Goal: Transaction & Acquisition: Purchase product/service

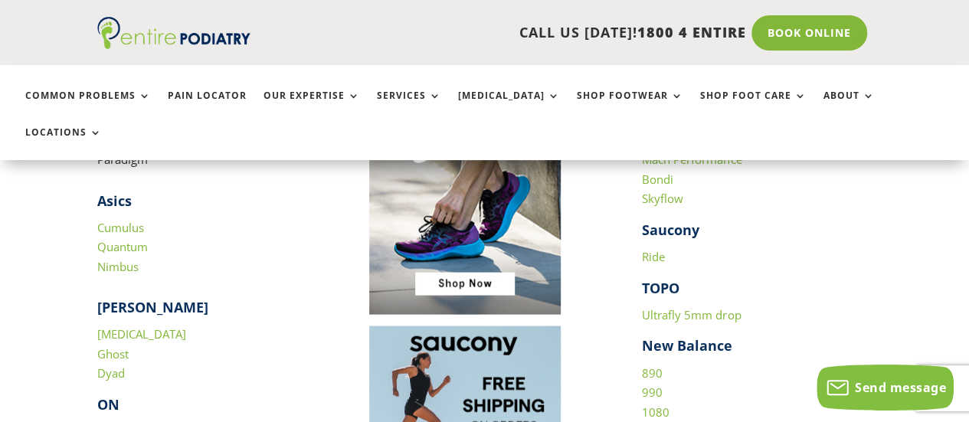
scroll to position [1678, 0]
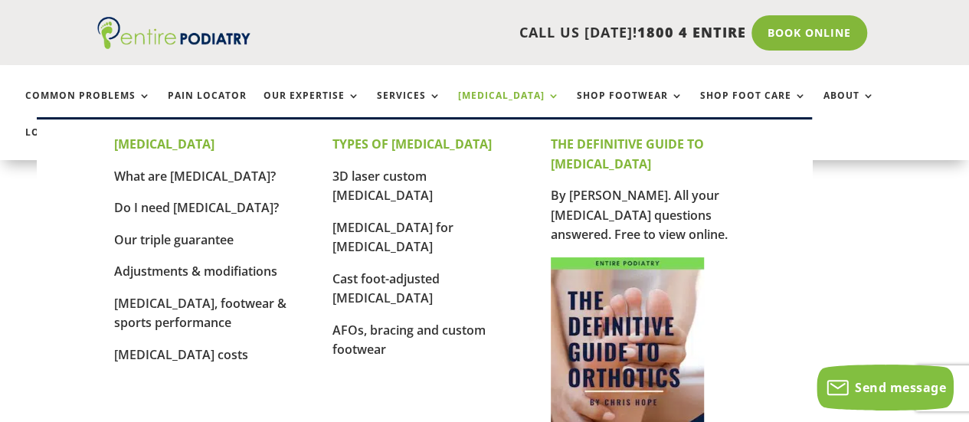
click at [479, 94] on link "[MEDICAL_DATA]" at bounding box center [509, 106] width 102 height 33
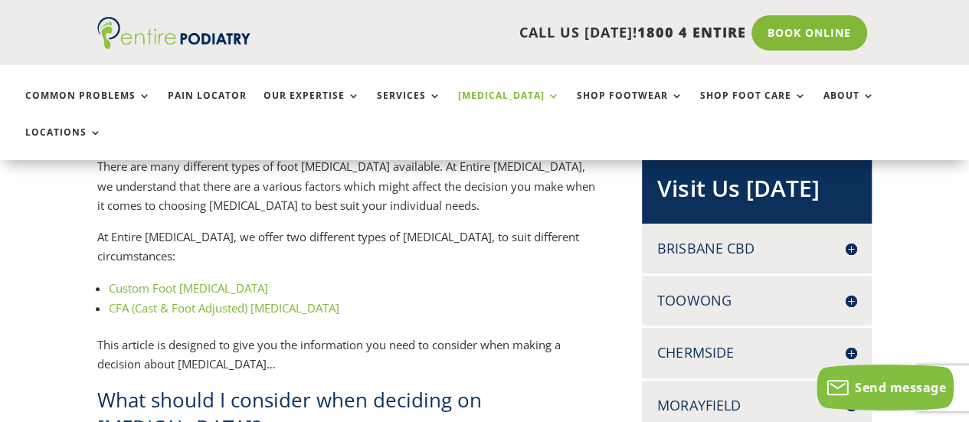
scroll to position [347, 0]
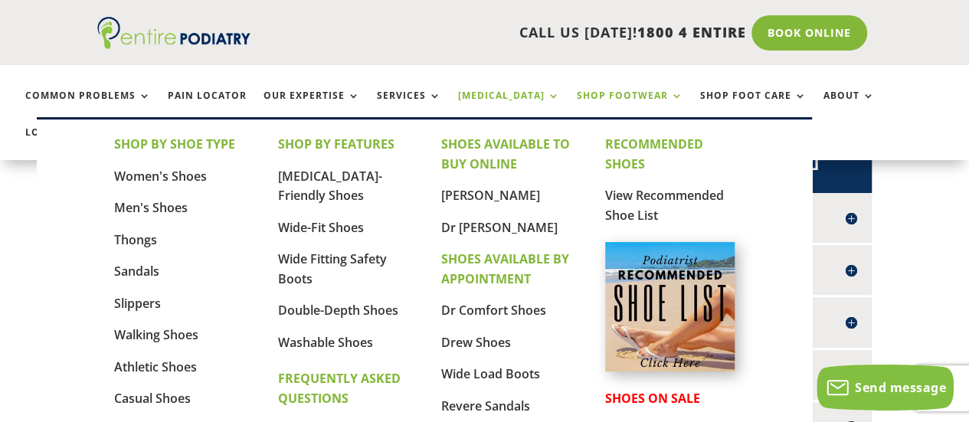
click at [603, 94] on link "Shop Footwear" at bounding box center [630, 106] width 106 height 33
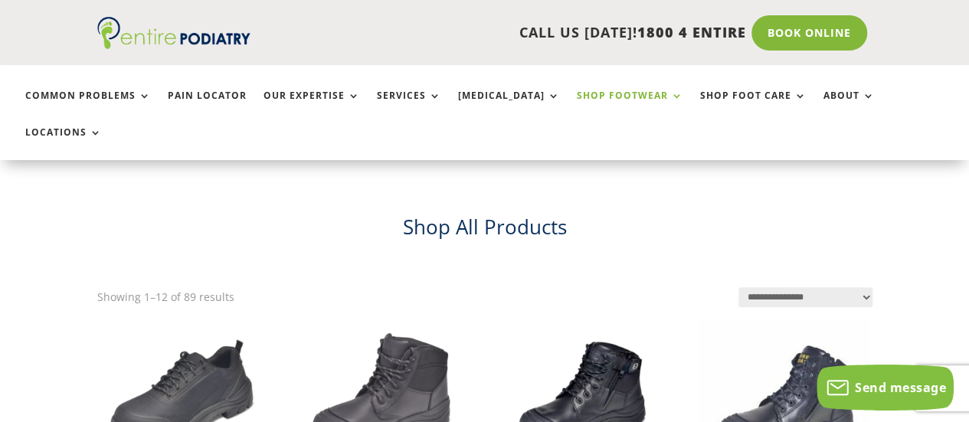
scroll to position [282, 0]
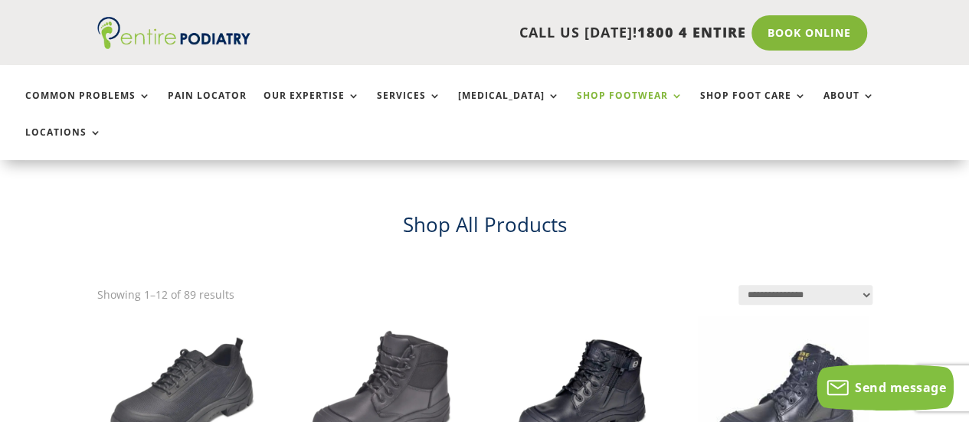
click at [864, 285] on select "**********" at bounding box center [805, 294] width 134 height 19
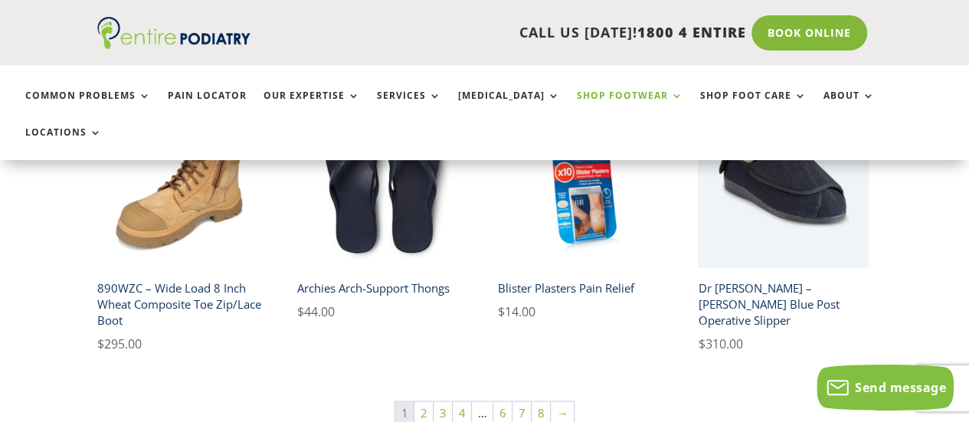
scroll to position [1088, 0]
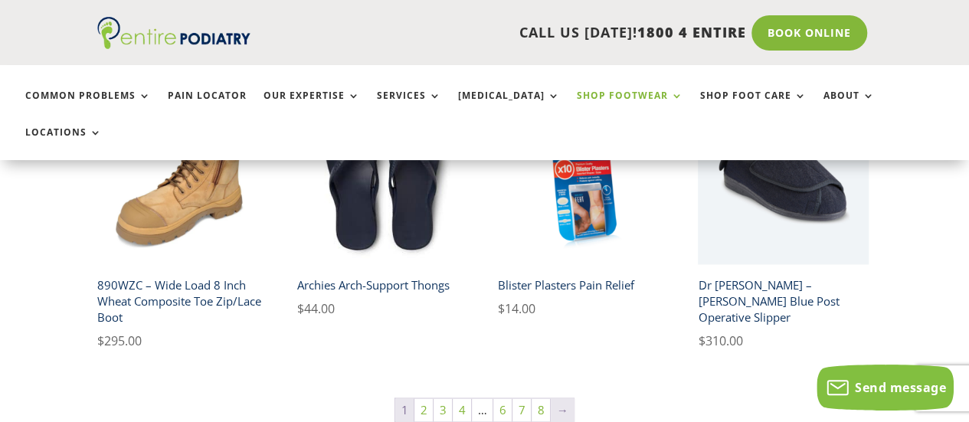
click at [556, 398] on link "→" at bounding box center [562, 409] width 23 height 23
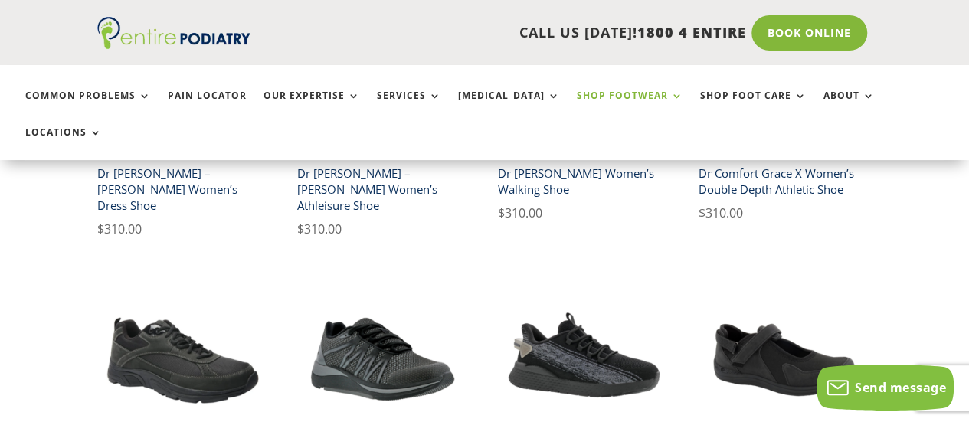
scroll to position [1041, 0]
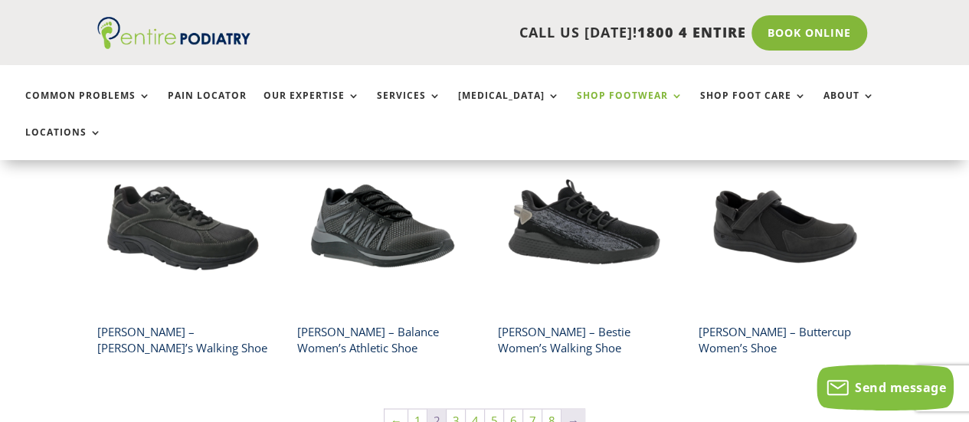
click at [564, 409] on link "→" at bounding box center [572, 420] width 23 height 23
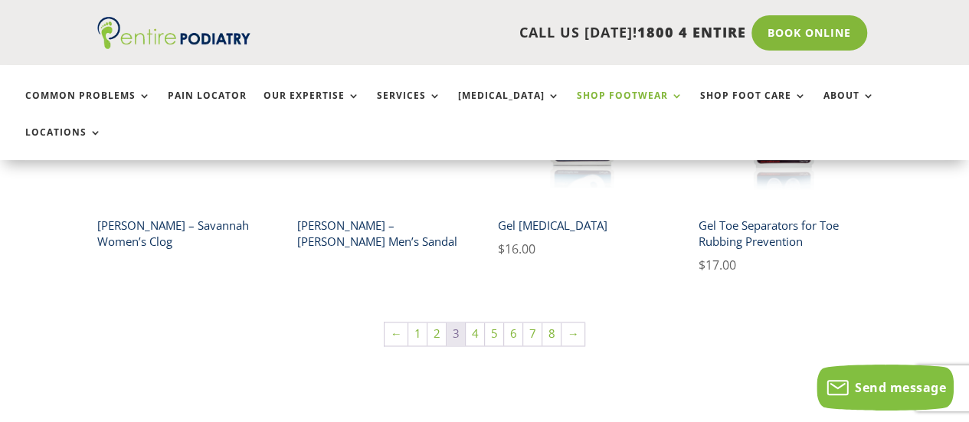
scroll to position [1225, 0]
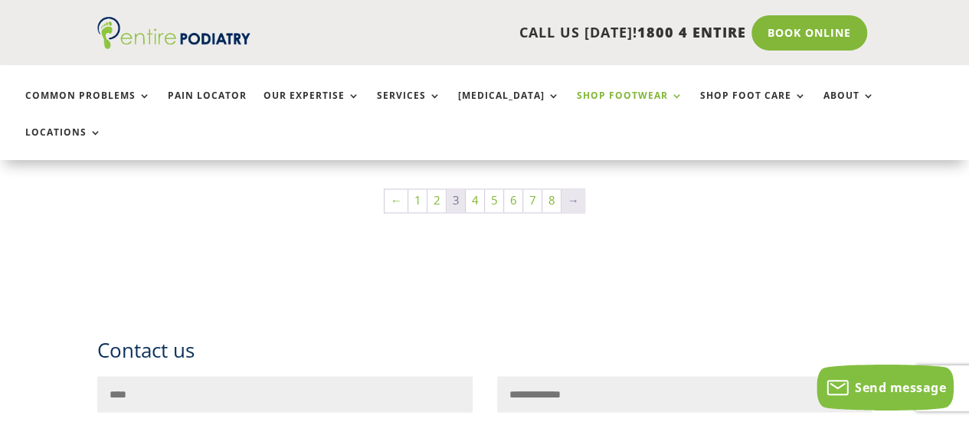
click at [567, 189] on link "→" at bounding box center [572, 200] width 23 height 23
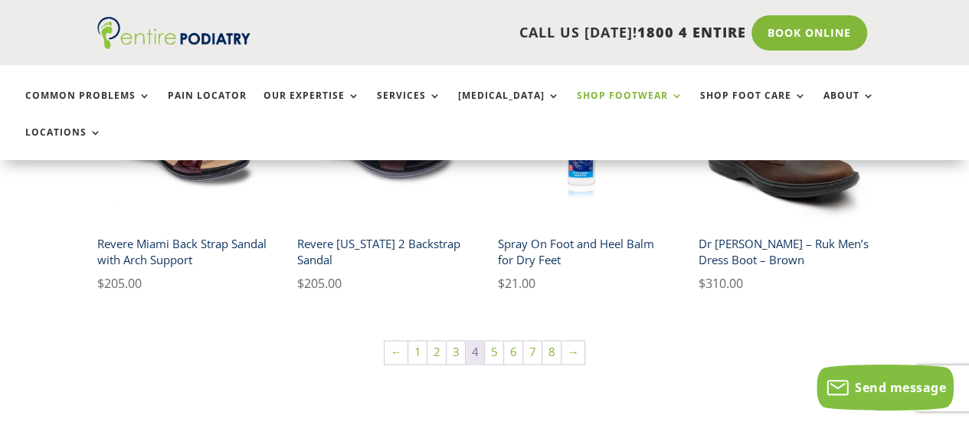
scroll to position [1163, 0]
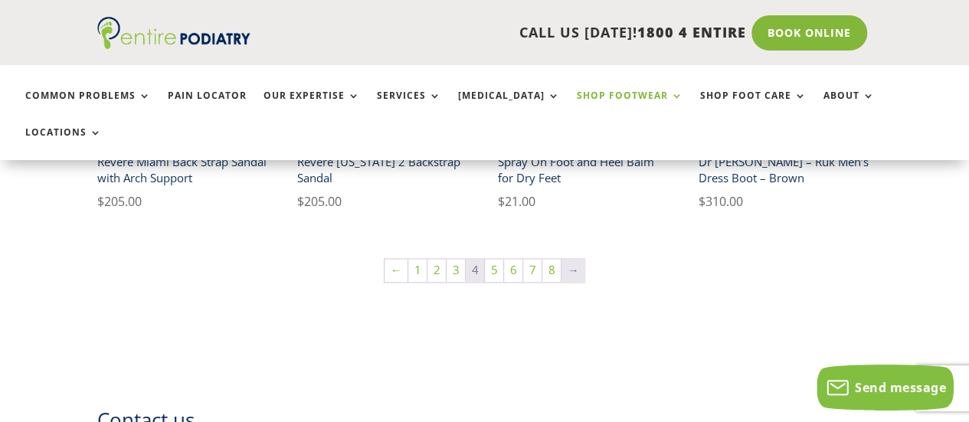
click at [571, 259] on link "→" at bounding box center [572, 270] width 23 height 23
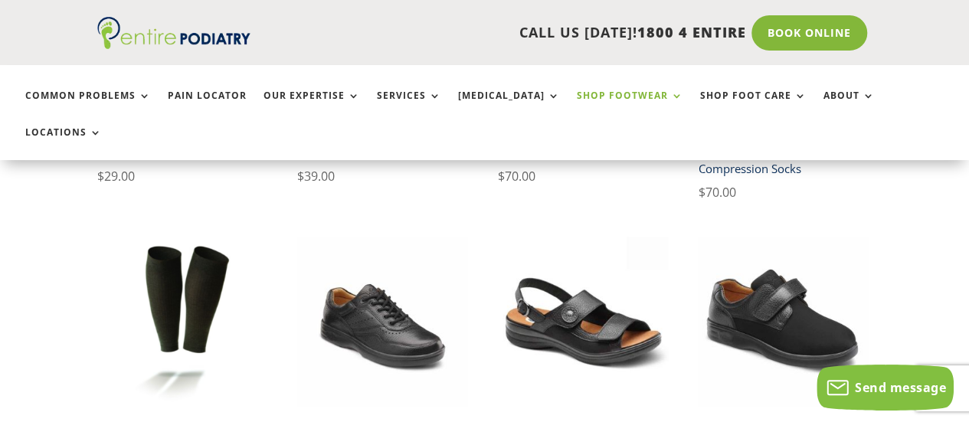
scroll to position [1021, 0]
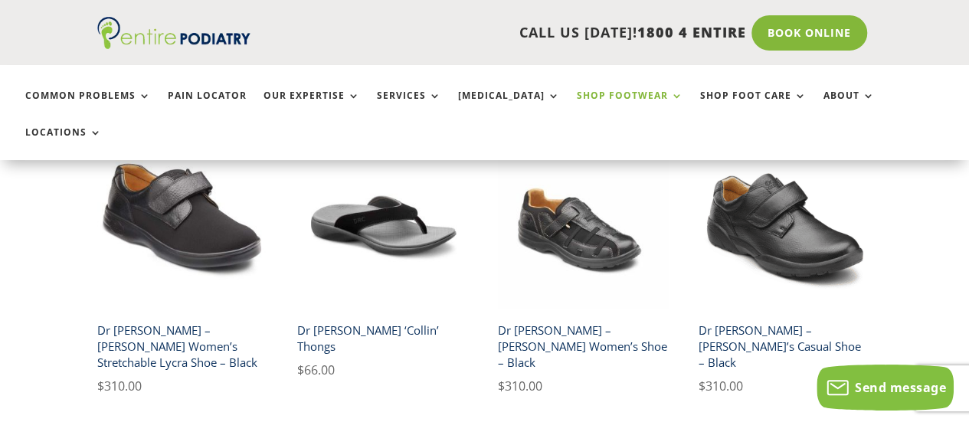
scroll to position [1031, 0]
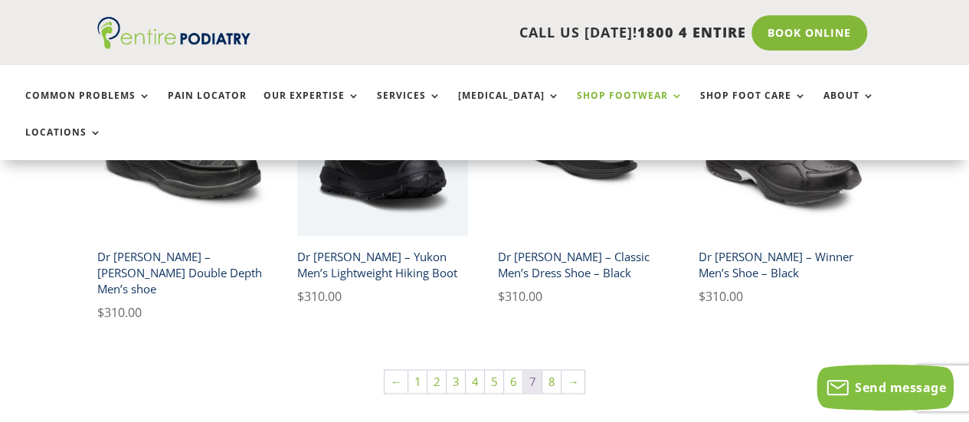
scroll to position [1255, 0]
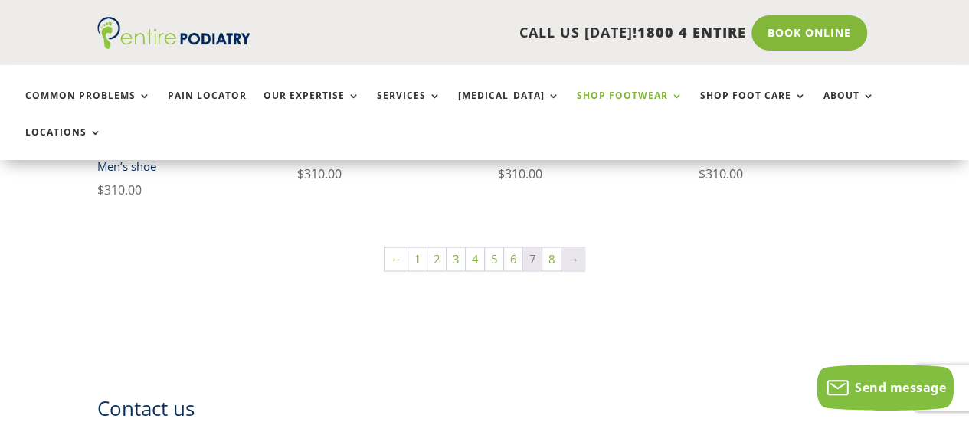
click at [564, 247] on link "→" at bounding box center [572, 258] width 23 height 23
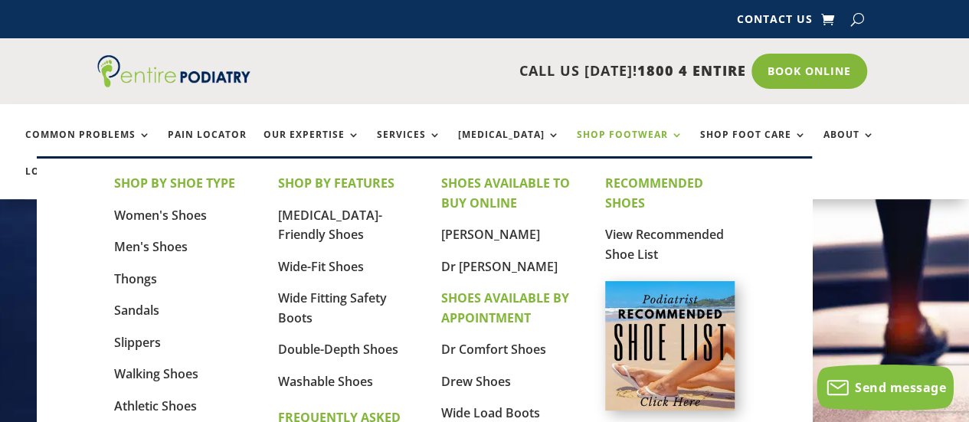
click at [604, 131] on link "Shop Footwear" at bounding box center [630, 145] width 106 height 33
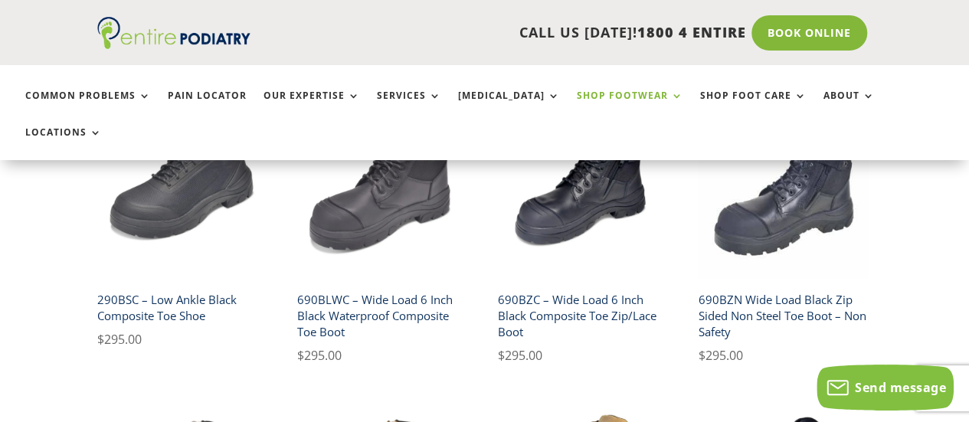
scroll to position [521, 0]
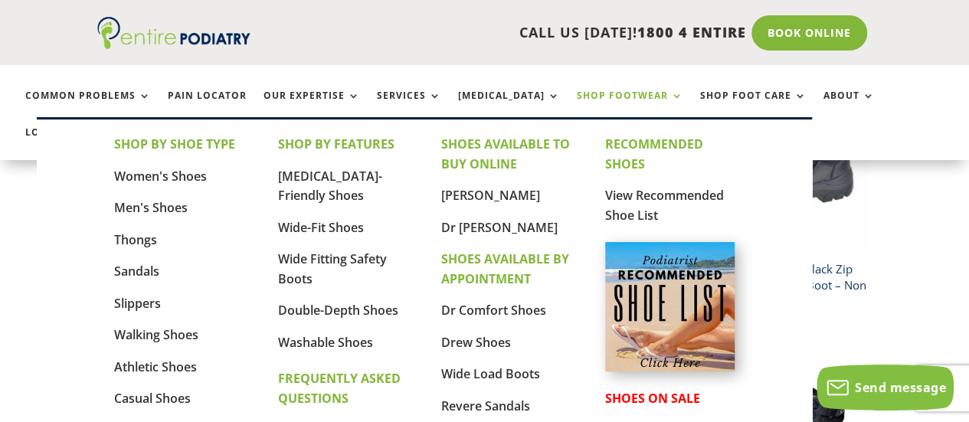
click at [605, 99] on link "Shop Footwear" at bounding box center [630, 106] width 106 height 33
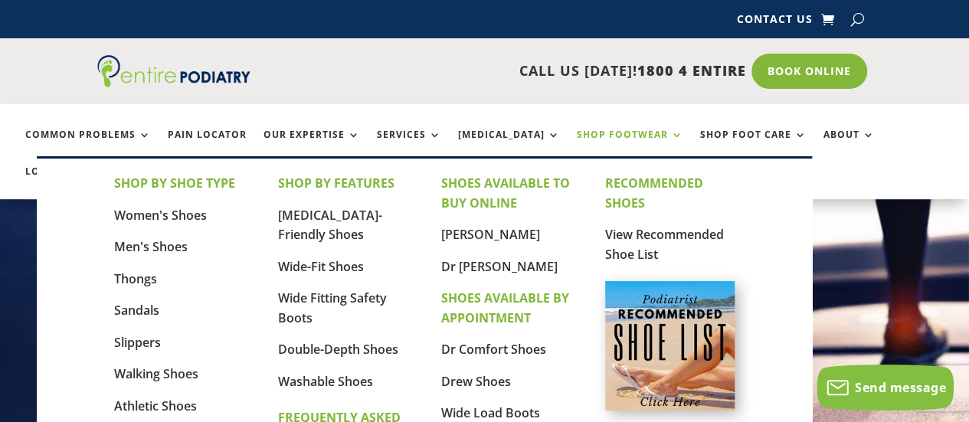
click at [589, 134] on link "Shop Footwear" at bounding box center [630, 145] width 106 height 33
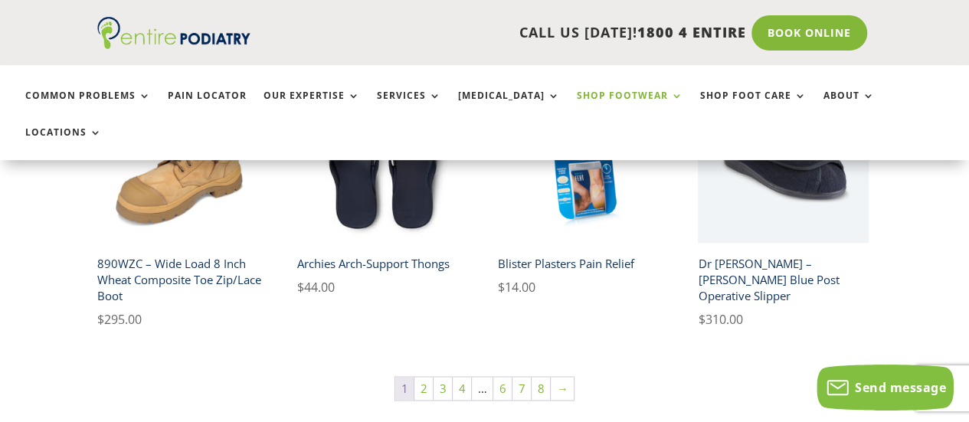
scroll to position [1112, 0]
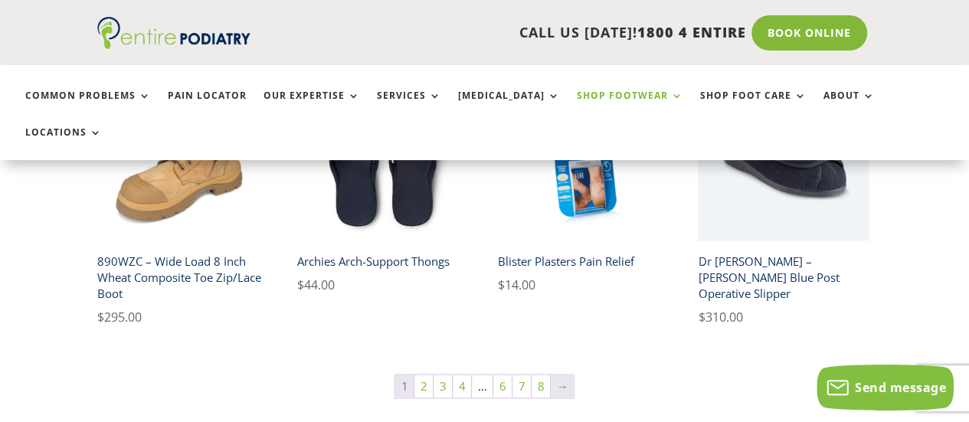
click at [562, 374] on link "→" at bounding box center [562, 385] width 23 height 23
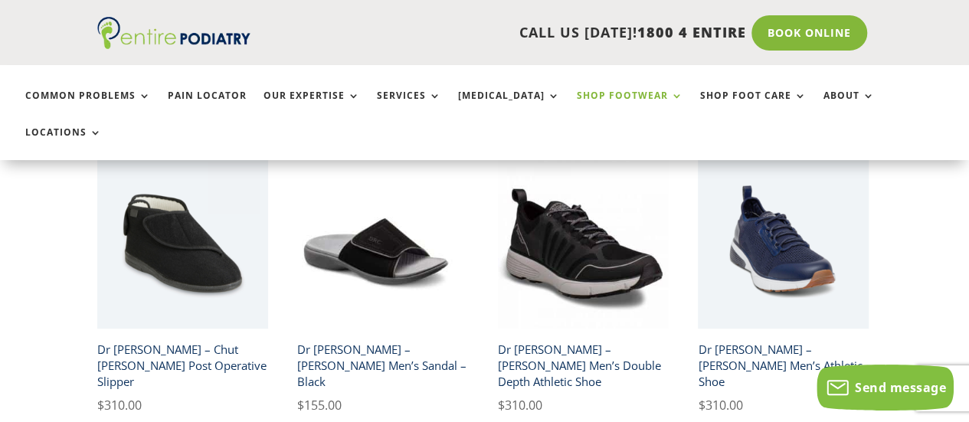
scroll to position [449, 0]
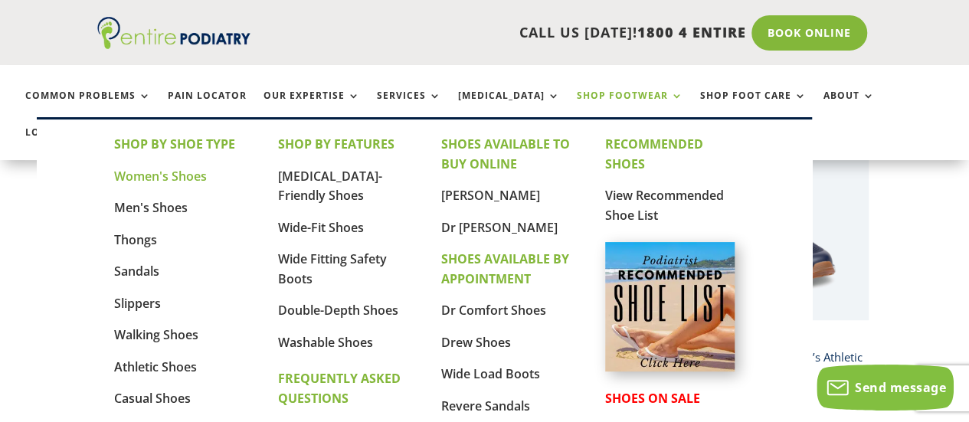
click at [179, 171] on link "Women's Shoes" at bounding box center [160, 176] width 93 height 17
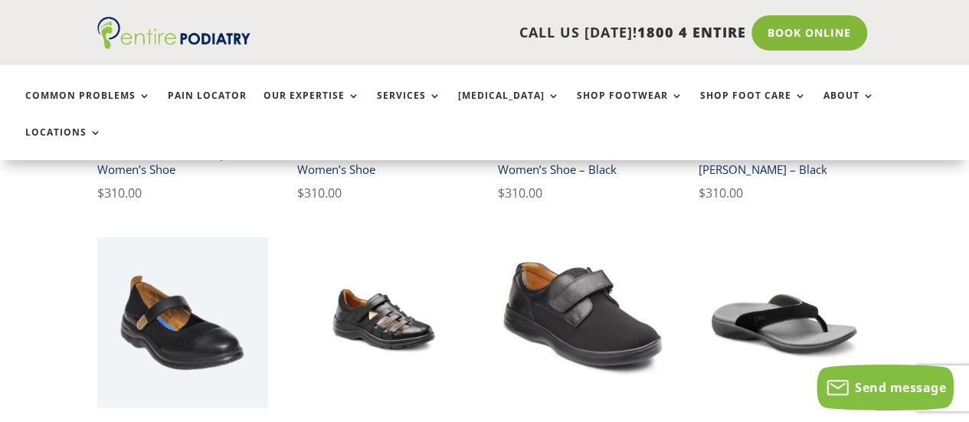
scroll to position [2307, 0]
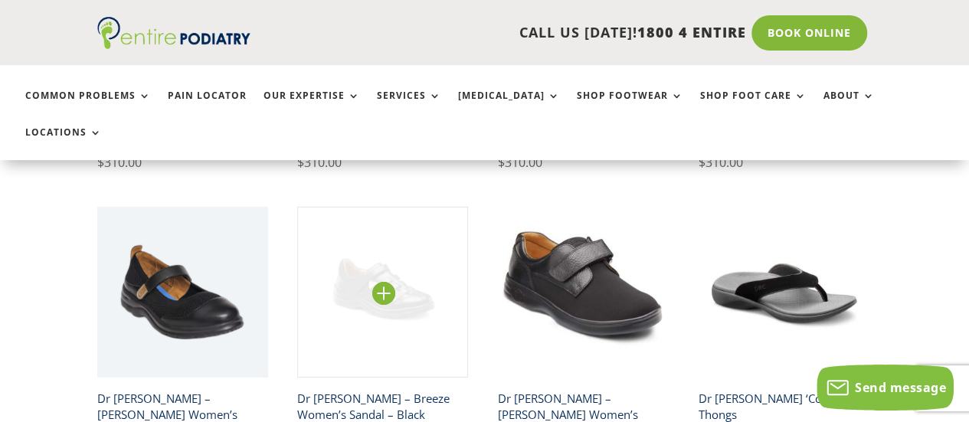
click at [404, 207] on img at bounding box center [382, 292] width 171 height 171
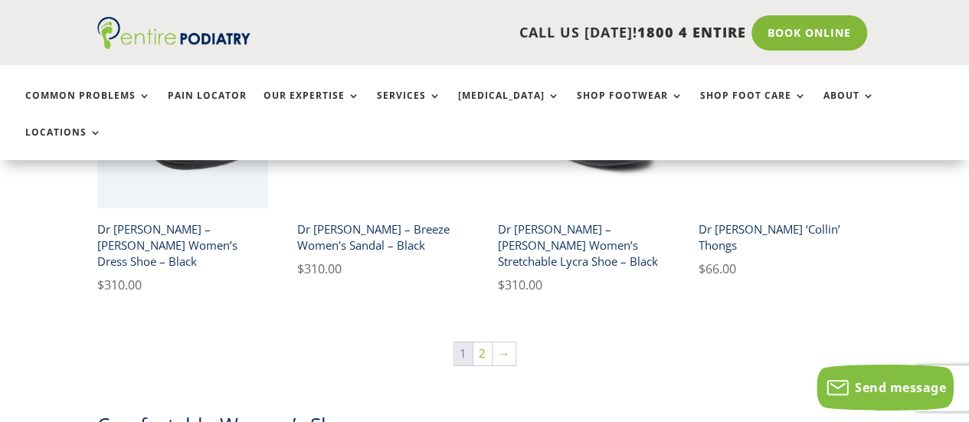
scroll to position [2558, 0]
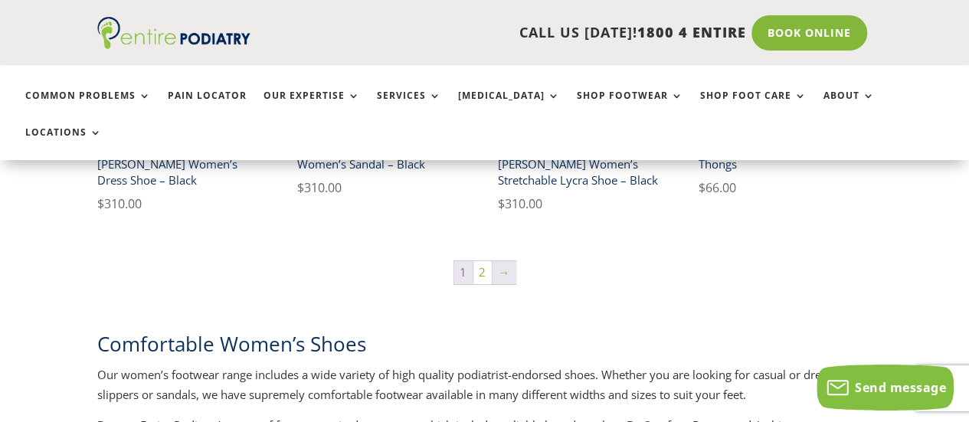
click at [499, 261] on link "→" at bounding box center [503, 272] width 23 height 23
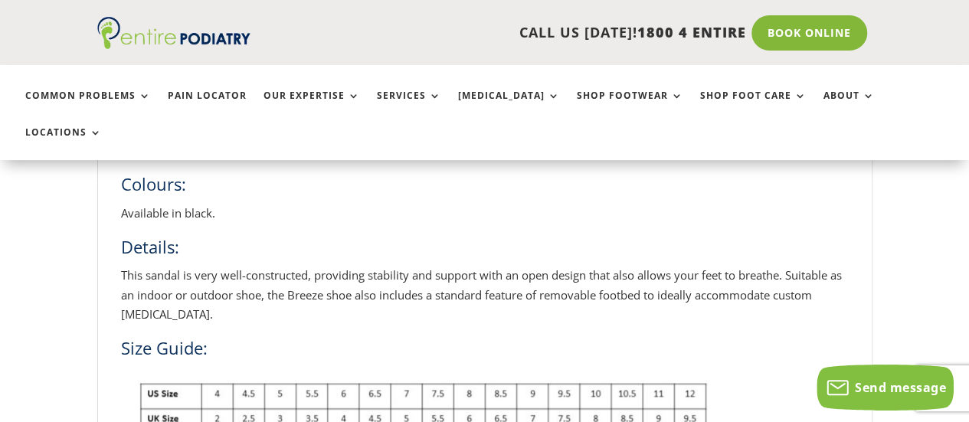
scroll to position [561, 0]
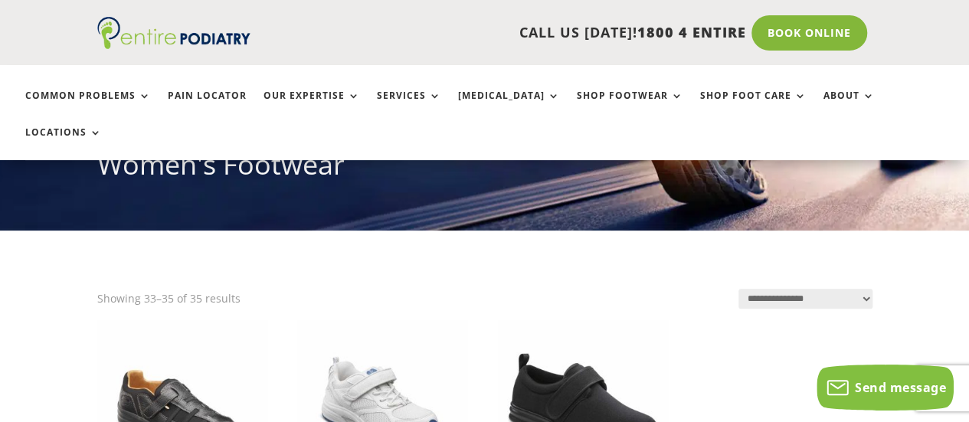
scroll to position [378, 0]
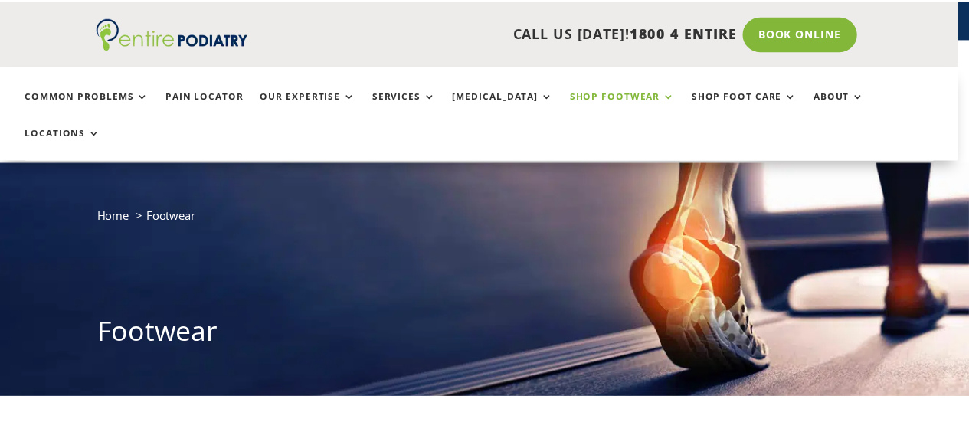
scroll to position [1041, 0]
